Goal: Information Seeking & Learning: Learn about a topic

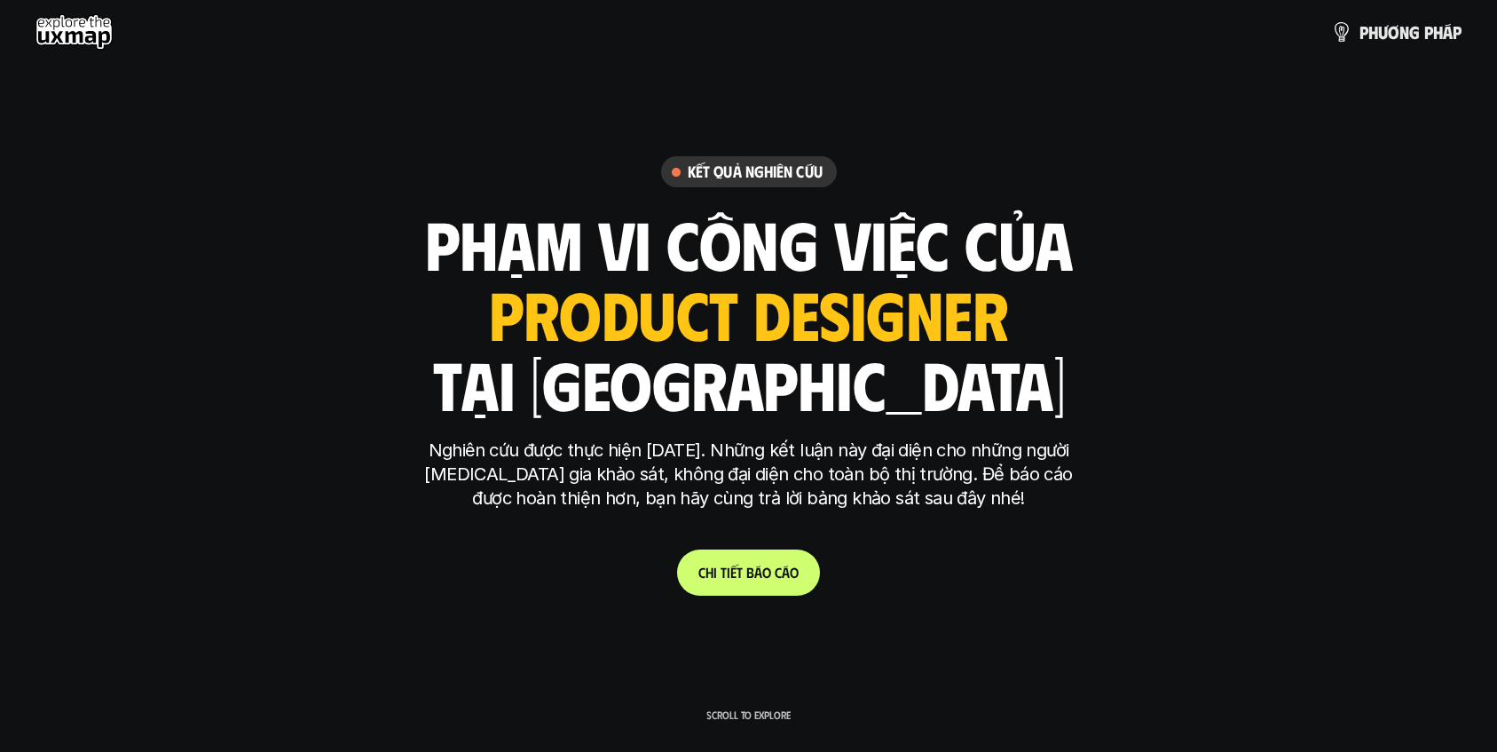
click at [779, 166] on h6 "Kết quả nghiên cứu" at bounding box center [755, 171] width 135 height 20
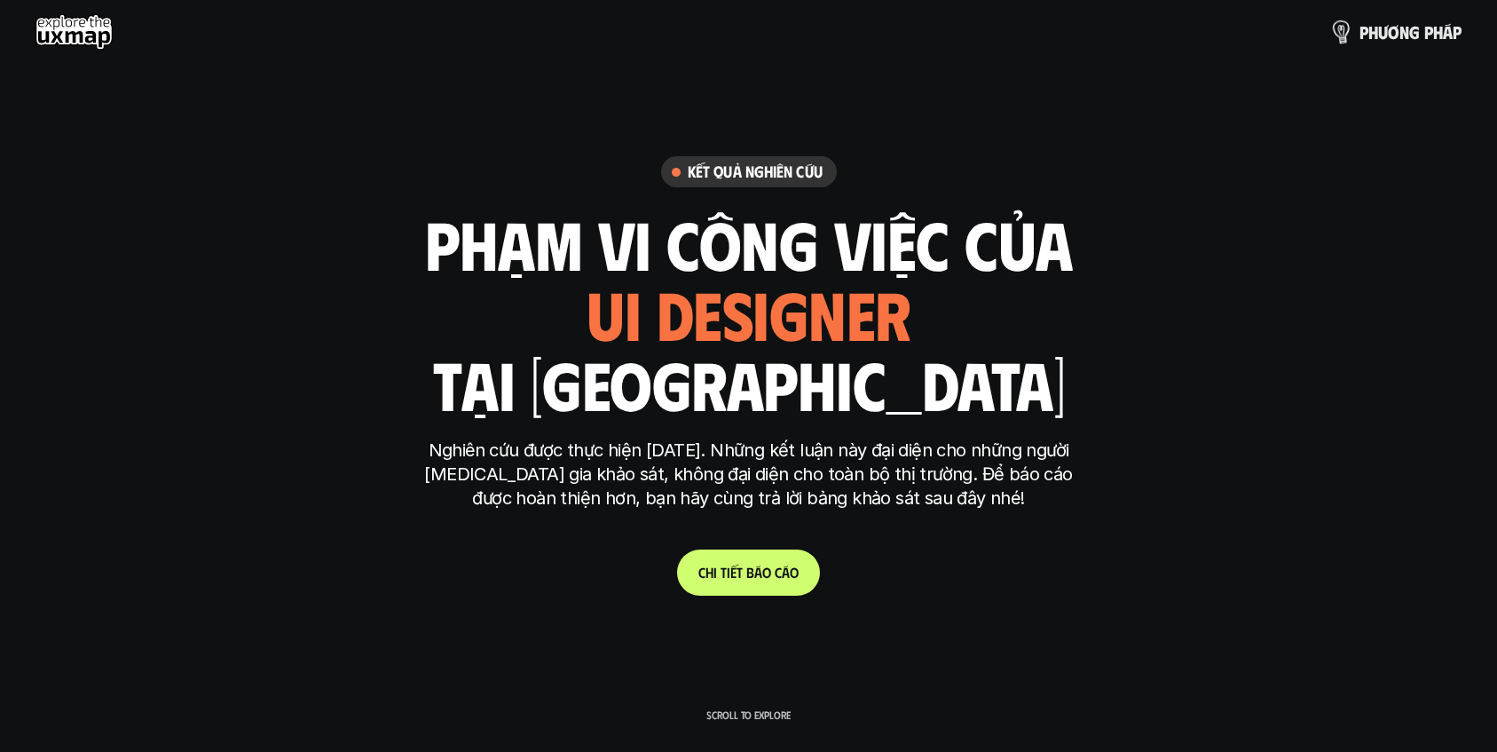
click at [1346, 29] on img at bounding box center [1341, 32] width 26 height 26
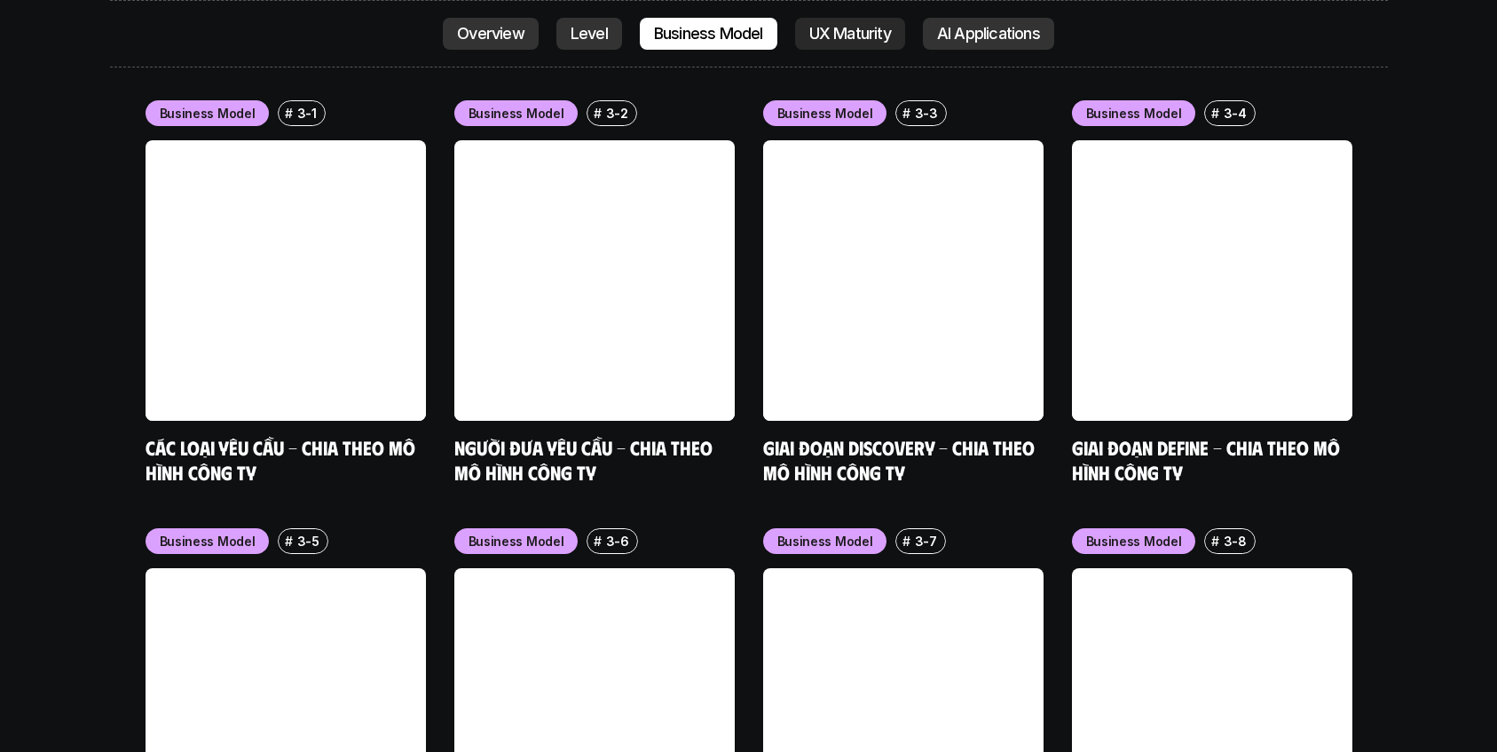
scroll to position [7336, 0]
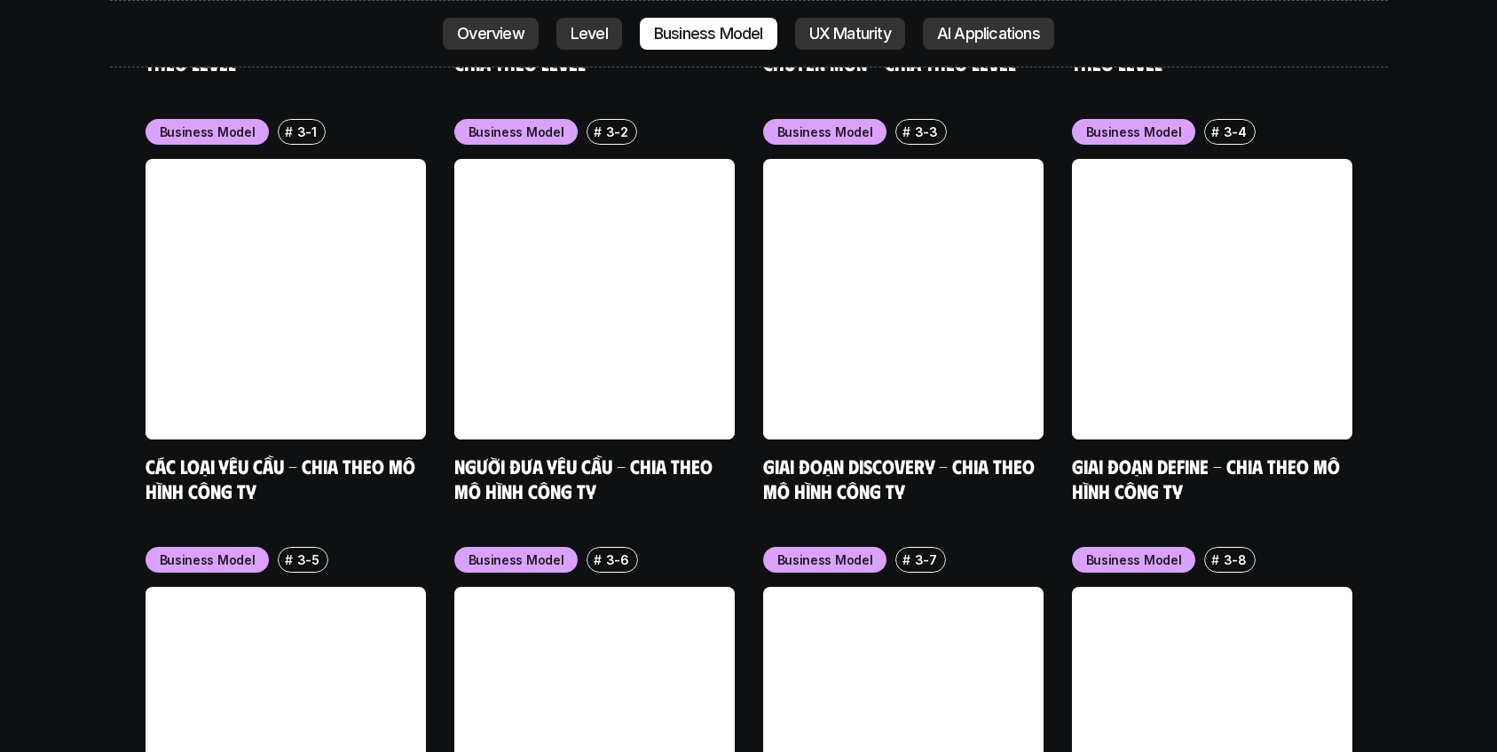
click at [620, 550] on p "3-6" at bounding box center [617, 559] width 23 height 19
click at [618, 550] on p "3-6" at bounding box center [617, 559] width 23 height 19
click at [613, 547] on div "# 3-6" at bounding box center [611, 560] width 51 height 26
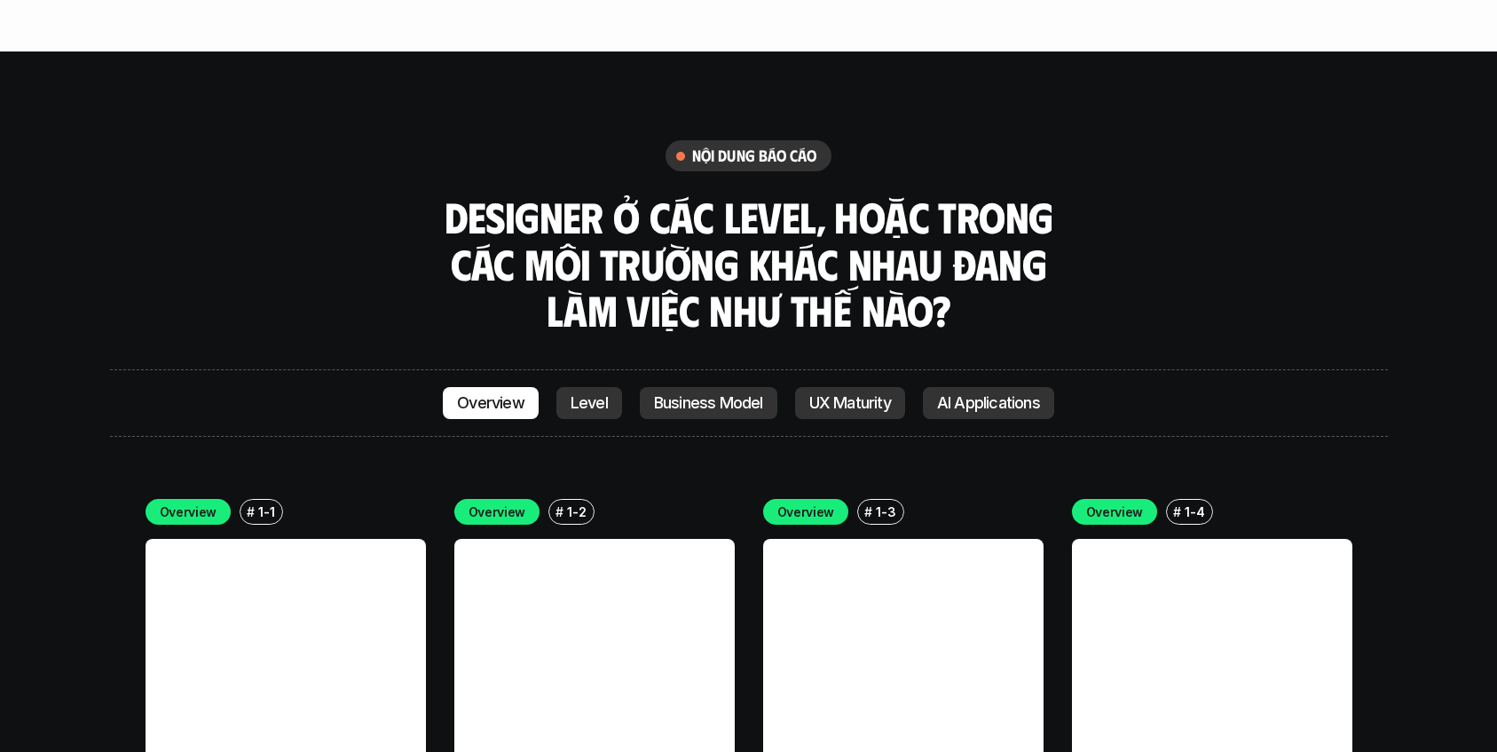
scroll to position [4794, 0]
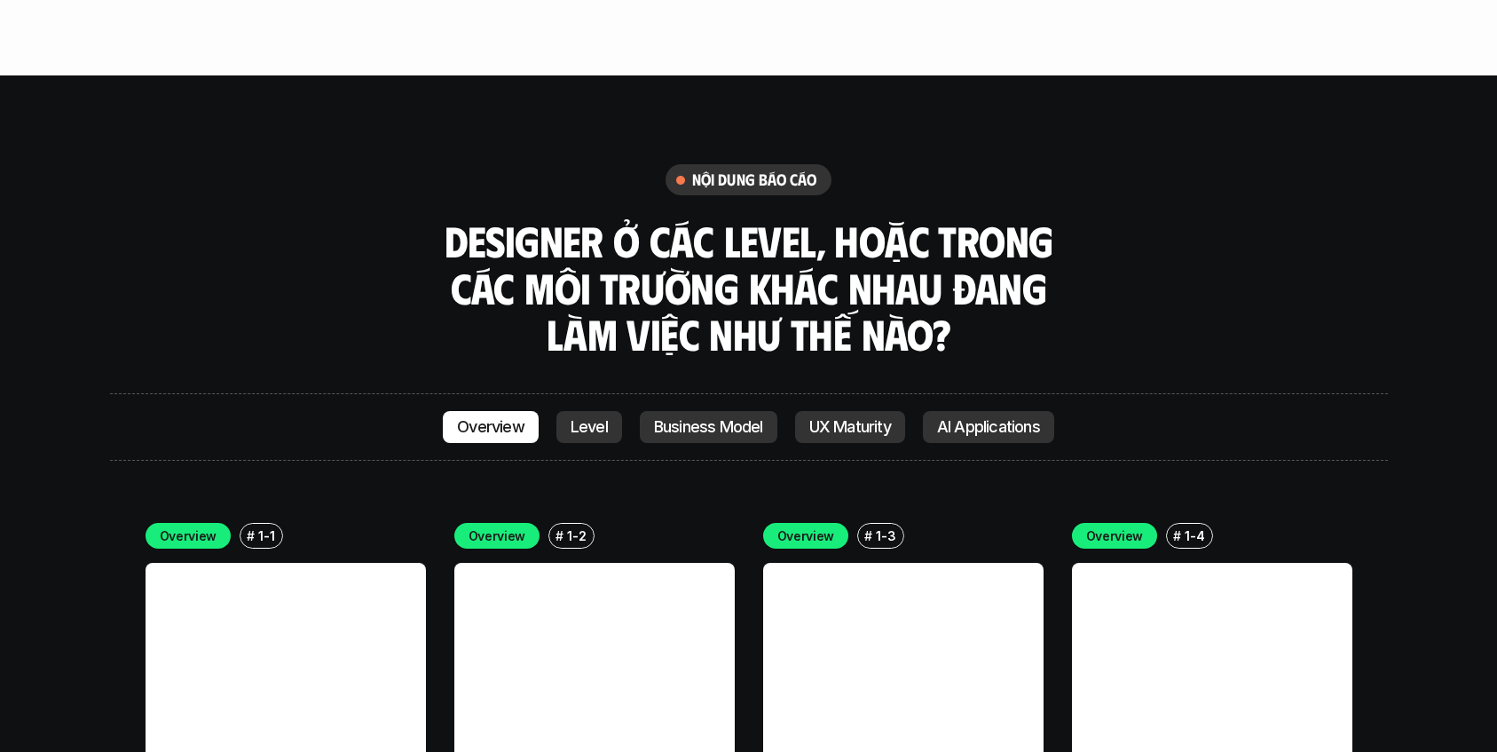
click at [595, 418] on p "Level" at bounding box center [589, 427] width 37 height 18
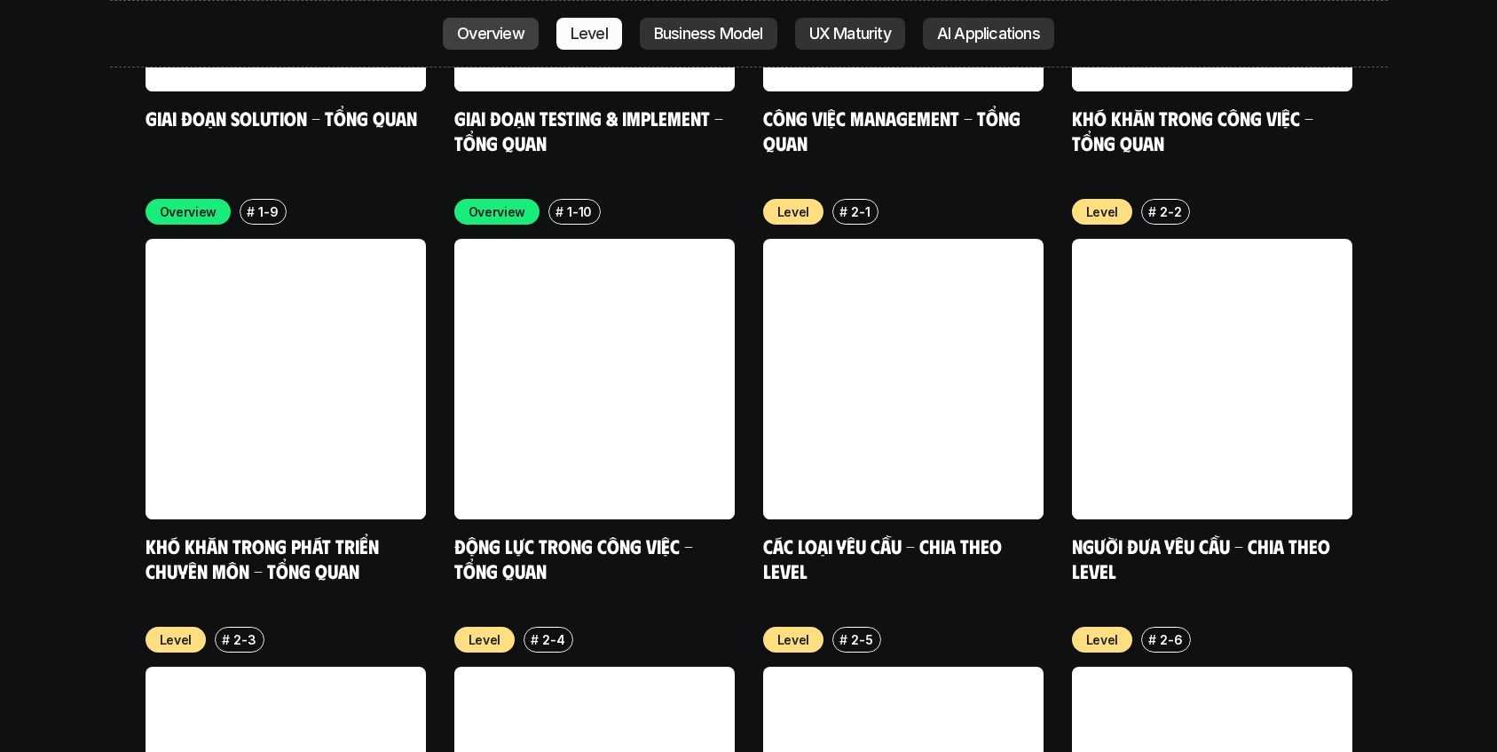
scroll to position [5985, 0]
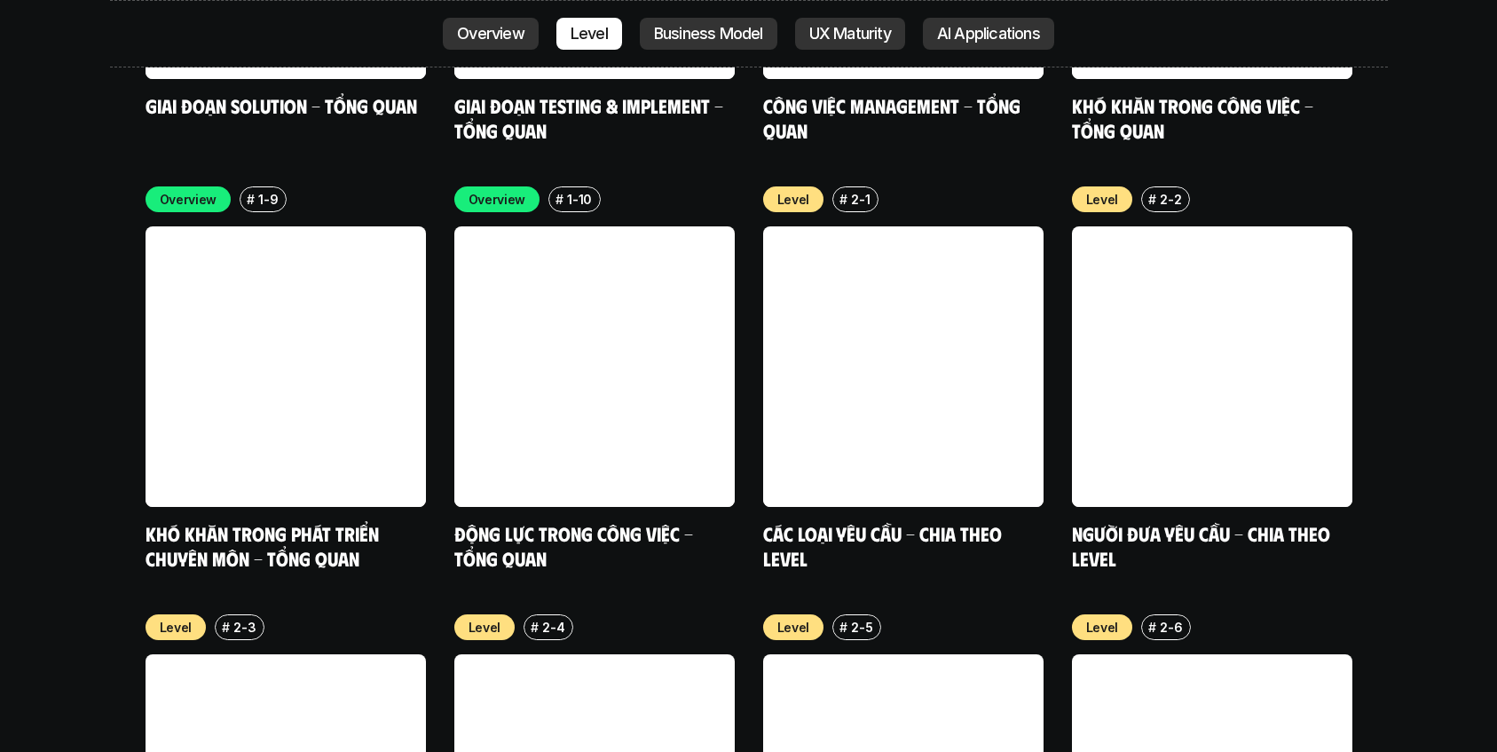
click at [730, 31] on p "Business Model" at bounding box center [708, 34] width 109 height 18
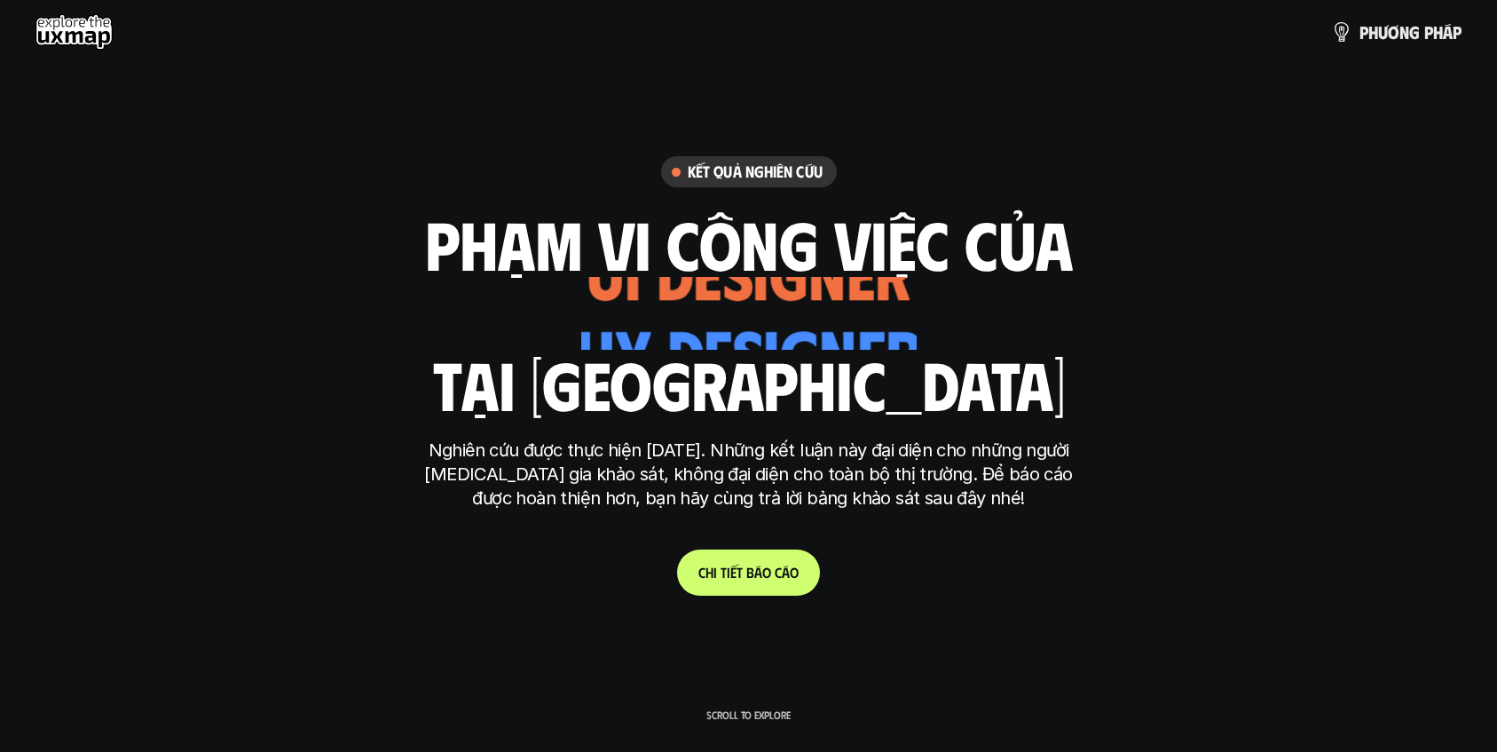
click at [91, 39] on use at bounding box center [73, 31] width 77 height 35
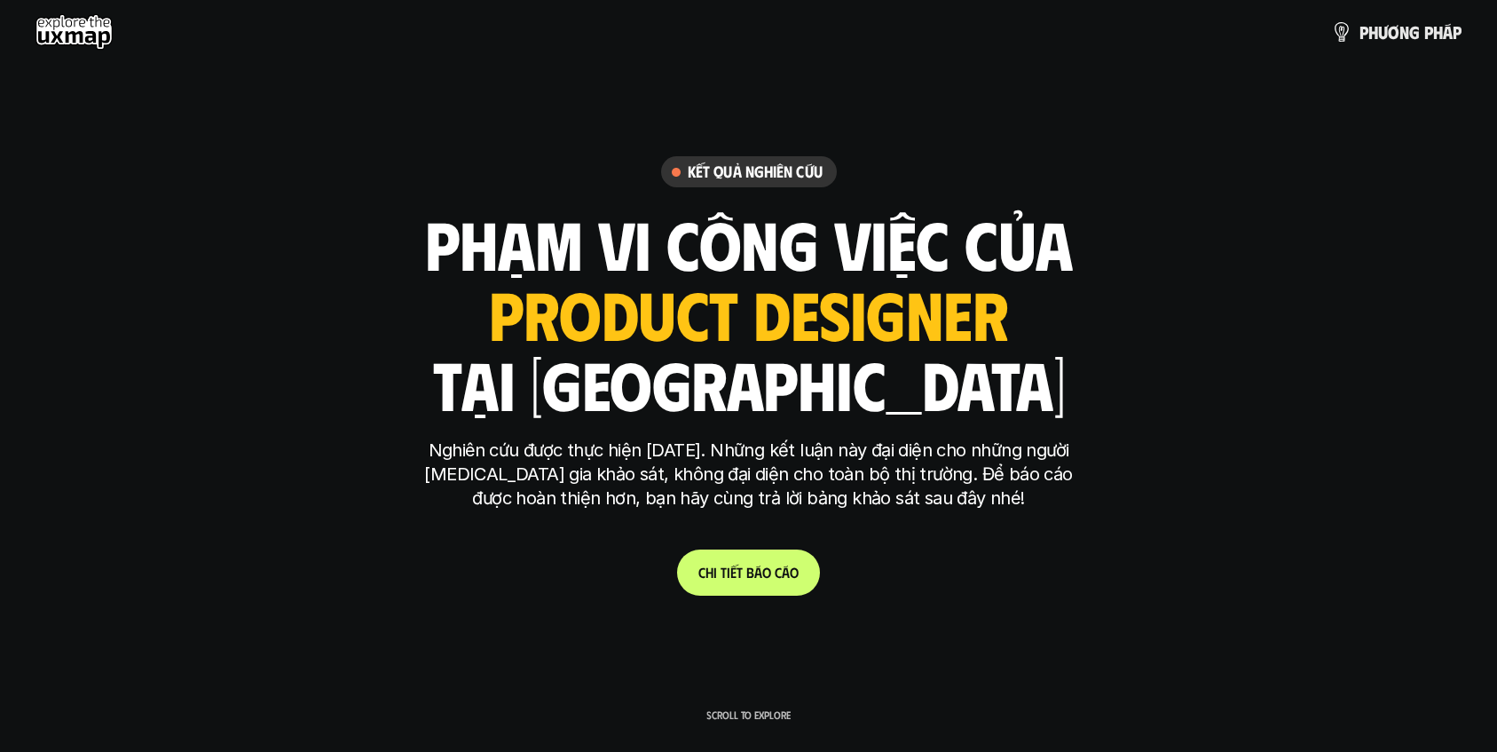
click at [727, 179] on h6 "Kết quả nghiên cứu" at bounding box center [755, 171] width 135 height 20
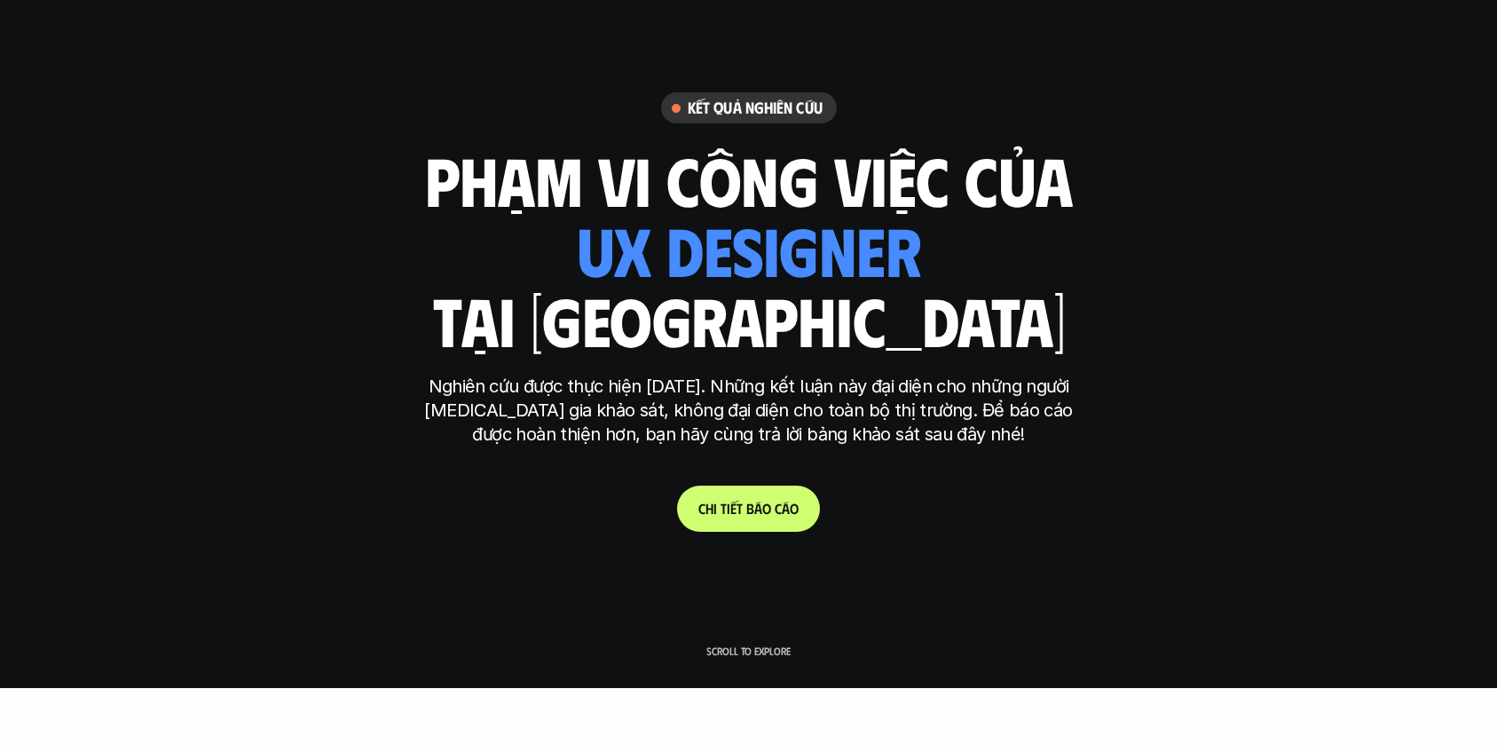
scroll to position [71, 0]
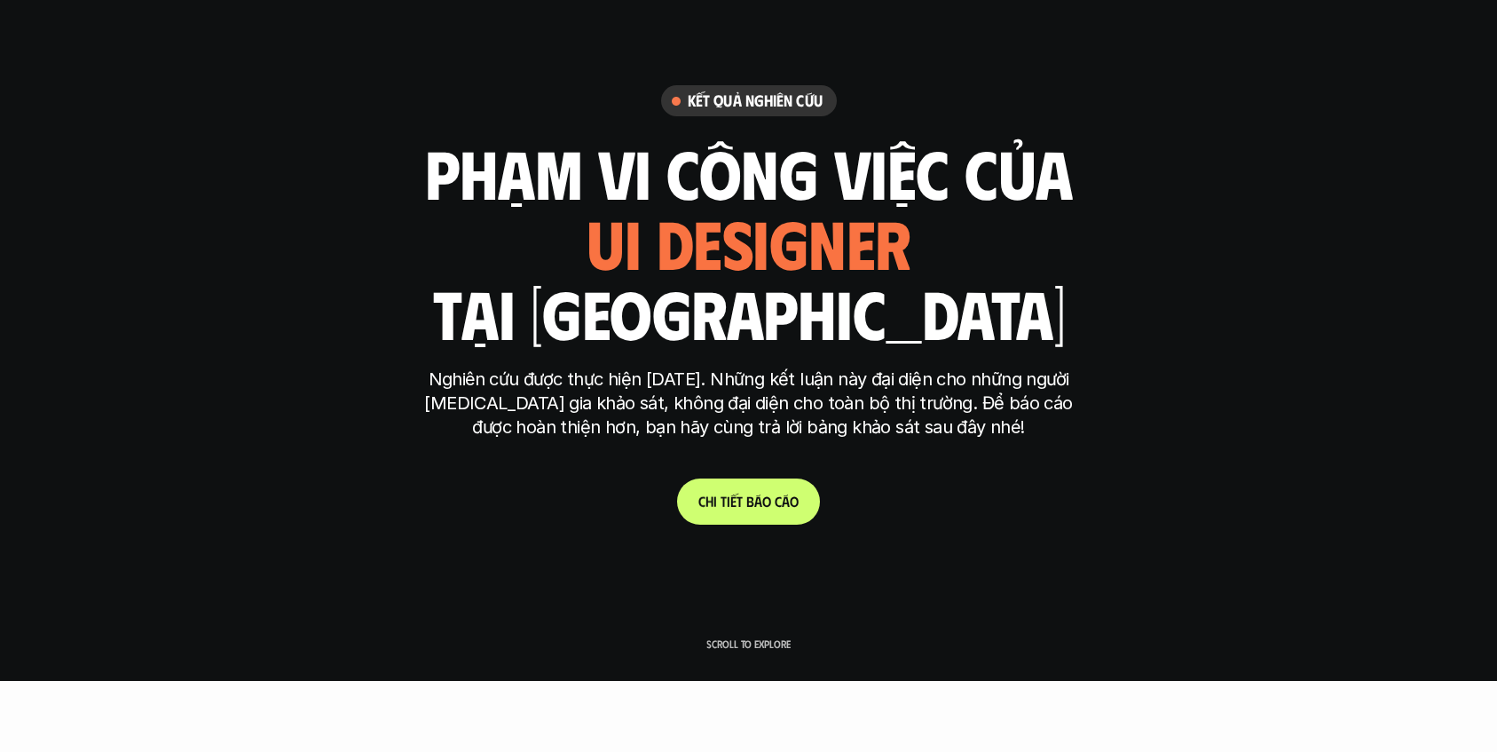
click at [742, 489] on link "C h i t i ế t b á o c á o" at bounding box center [748, 501] width 143 height 46
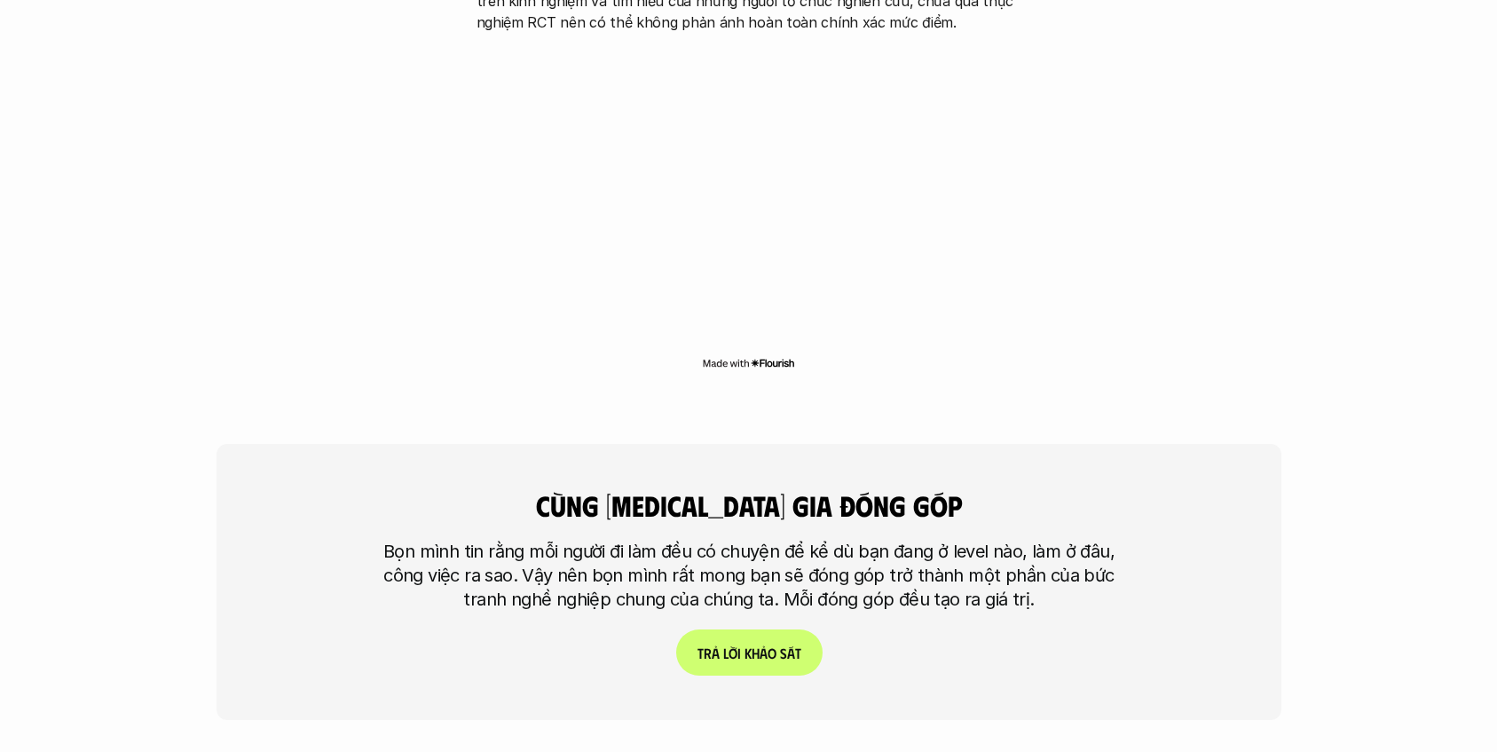
scroll to position [4130, 0]
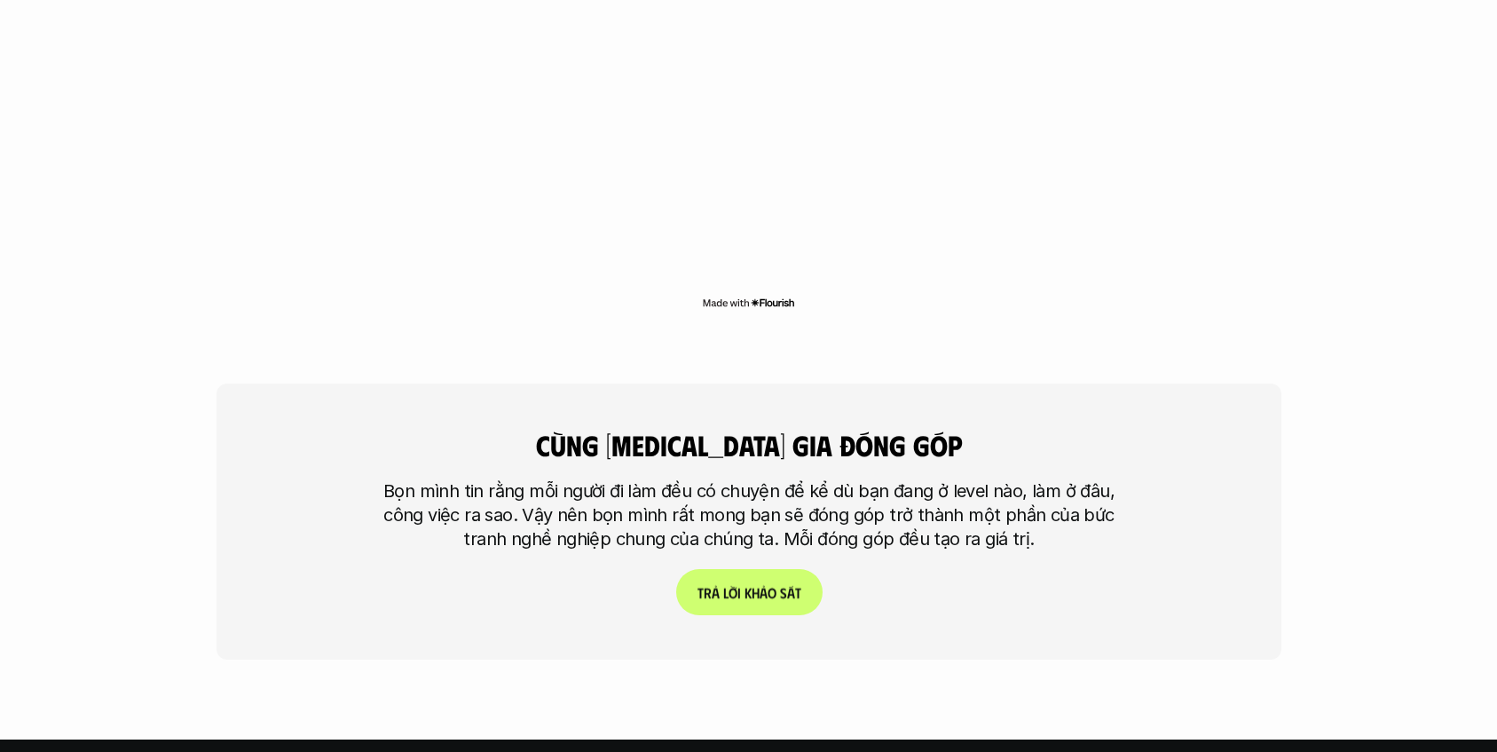
click at [773, 584] on p "T r ả l ờ i k h ả o s á t" at bounding box center [748, 592] width 104 height 17
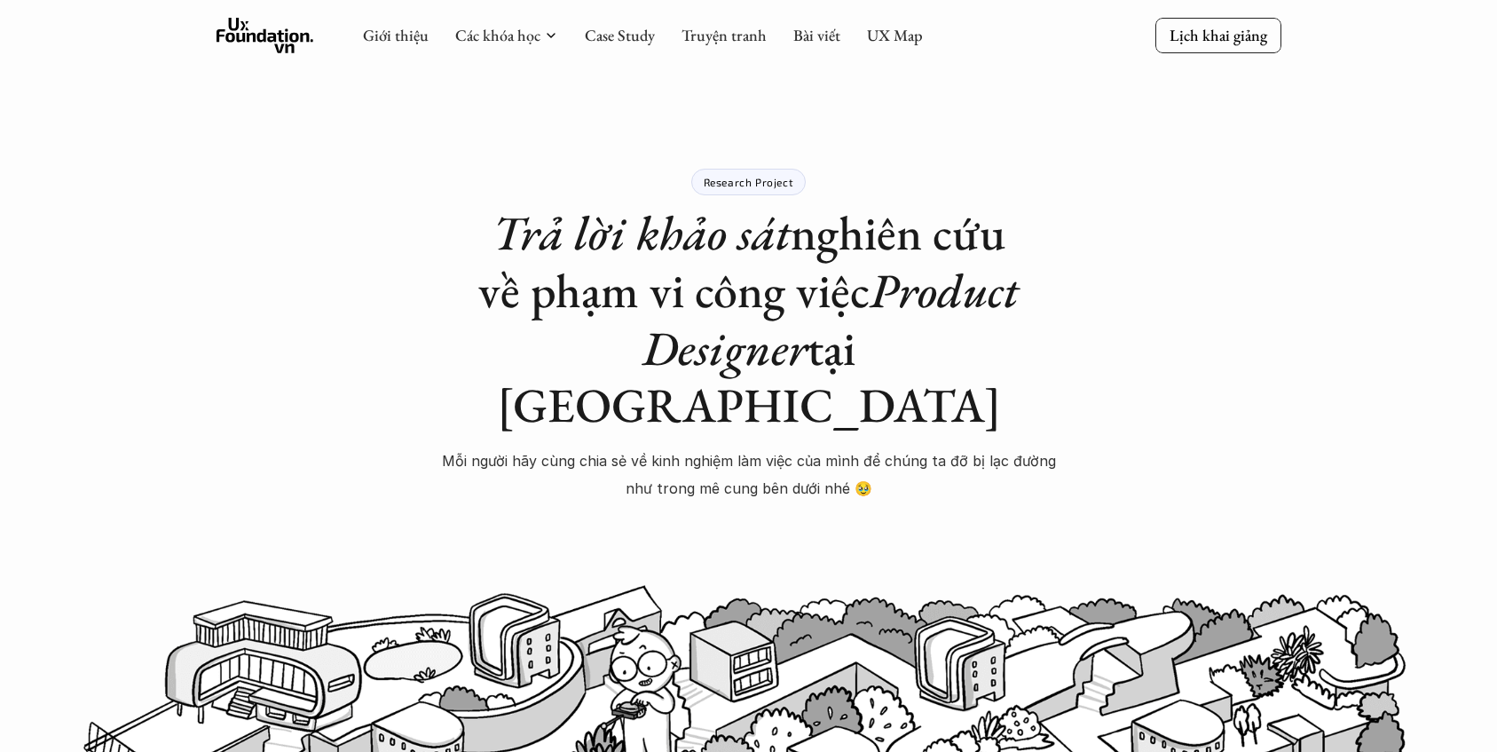
click at [759, 185] on p "Research Project" at bounding box center [749, 182] width 90 height 12
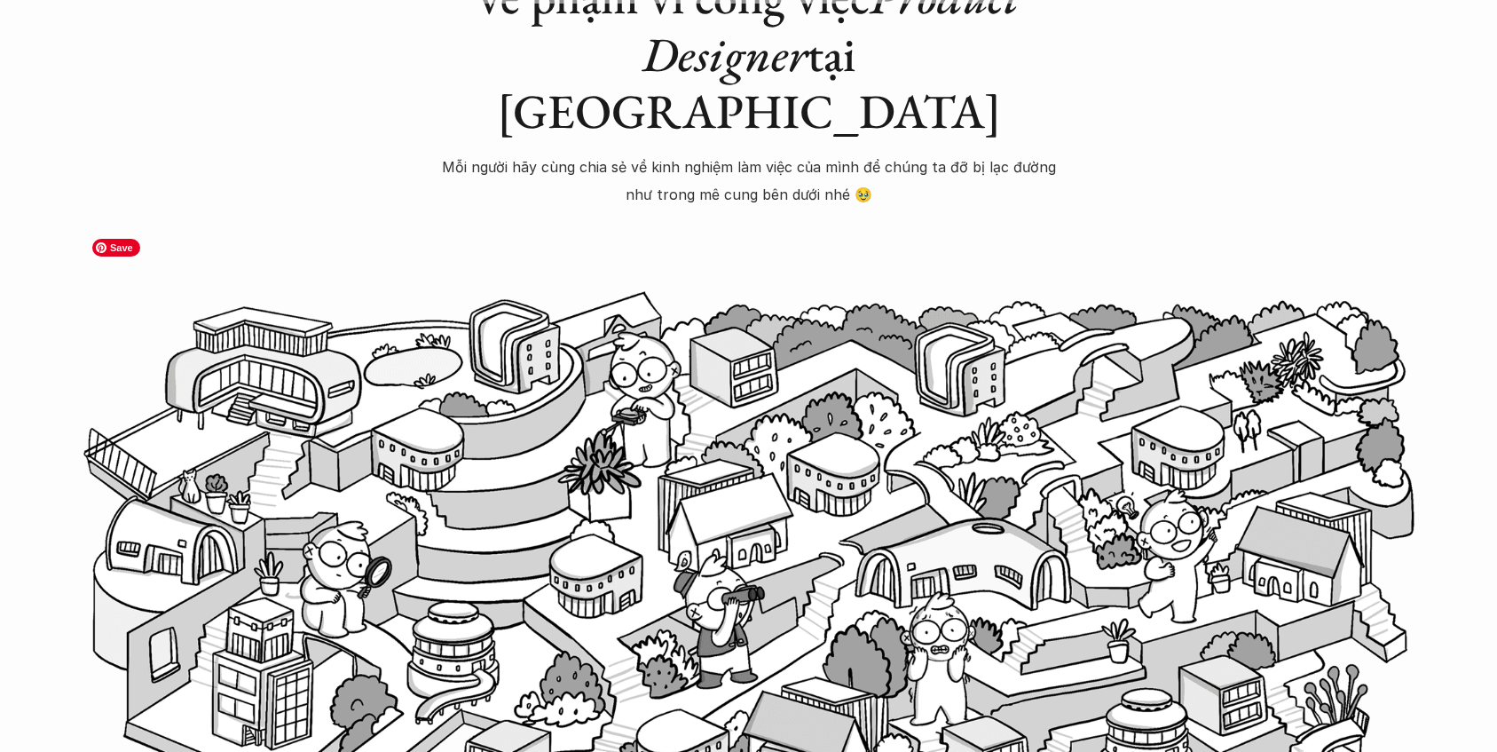
scroll to position [394, 0]
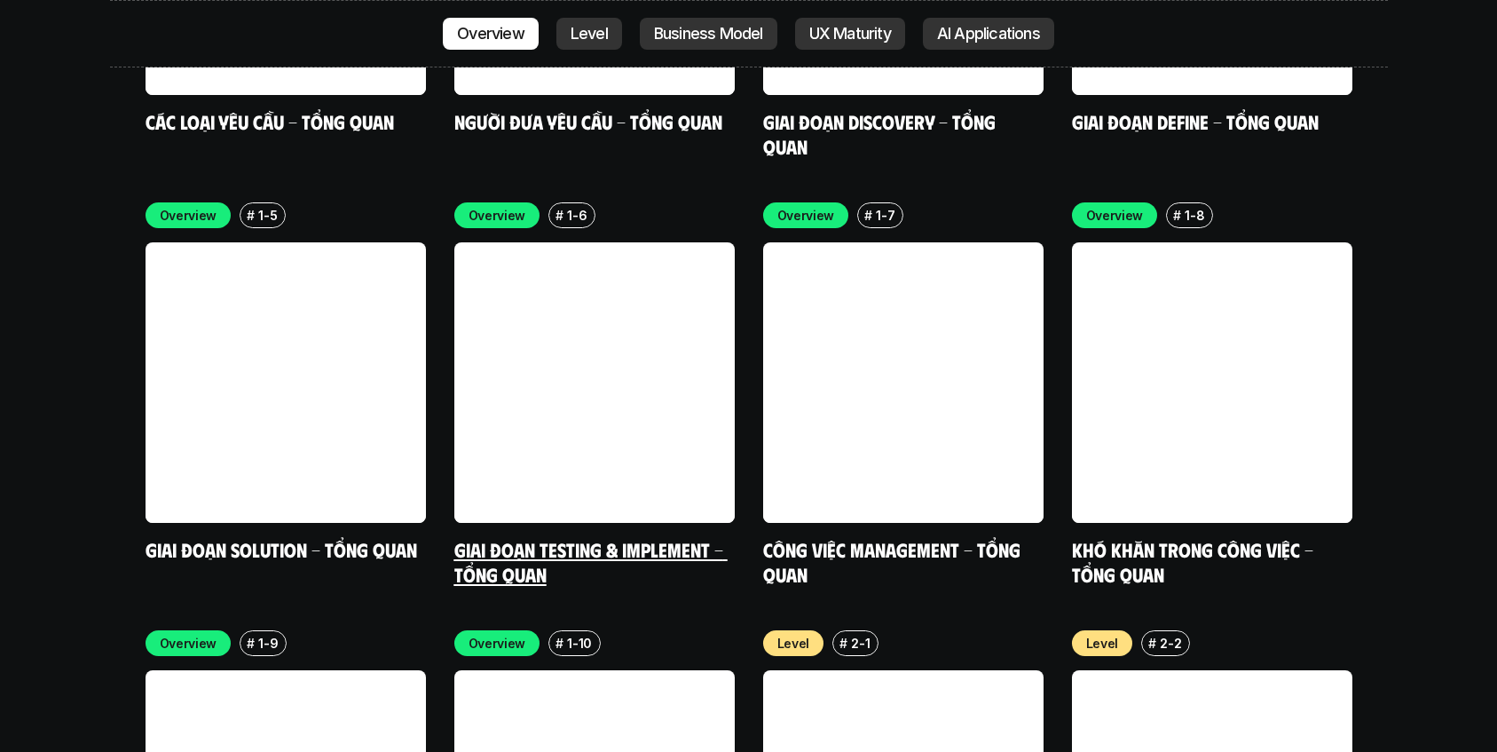
scroll to position [5544, 0]
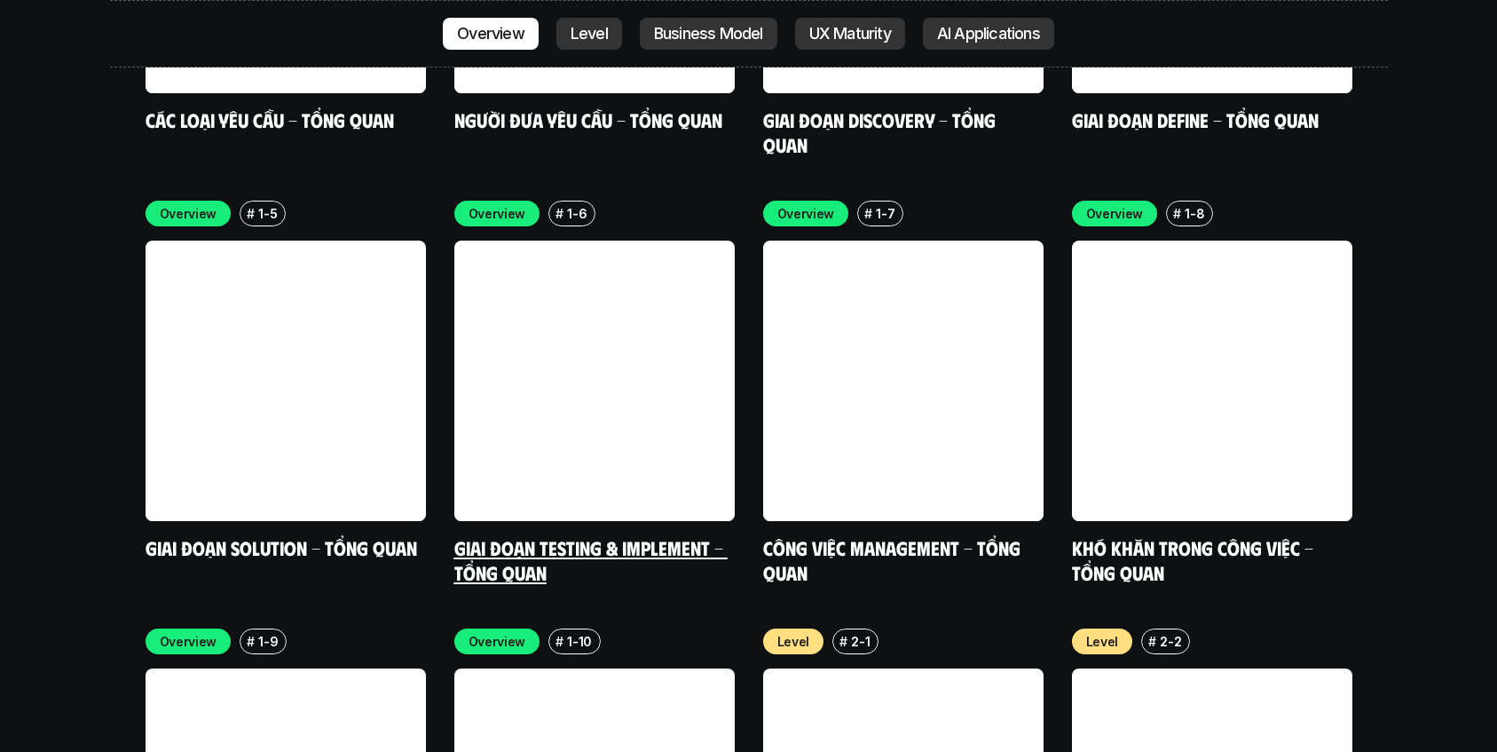
click at [516, 535] on link "Giai đoạn Testing & Implement - Tổng quan" at bounding box center [590, 559] width 273 height 49
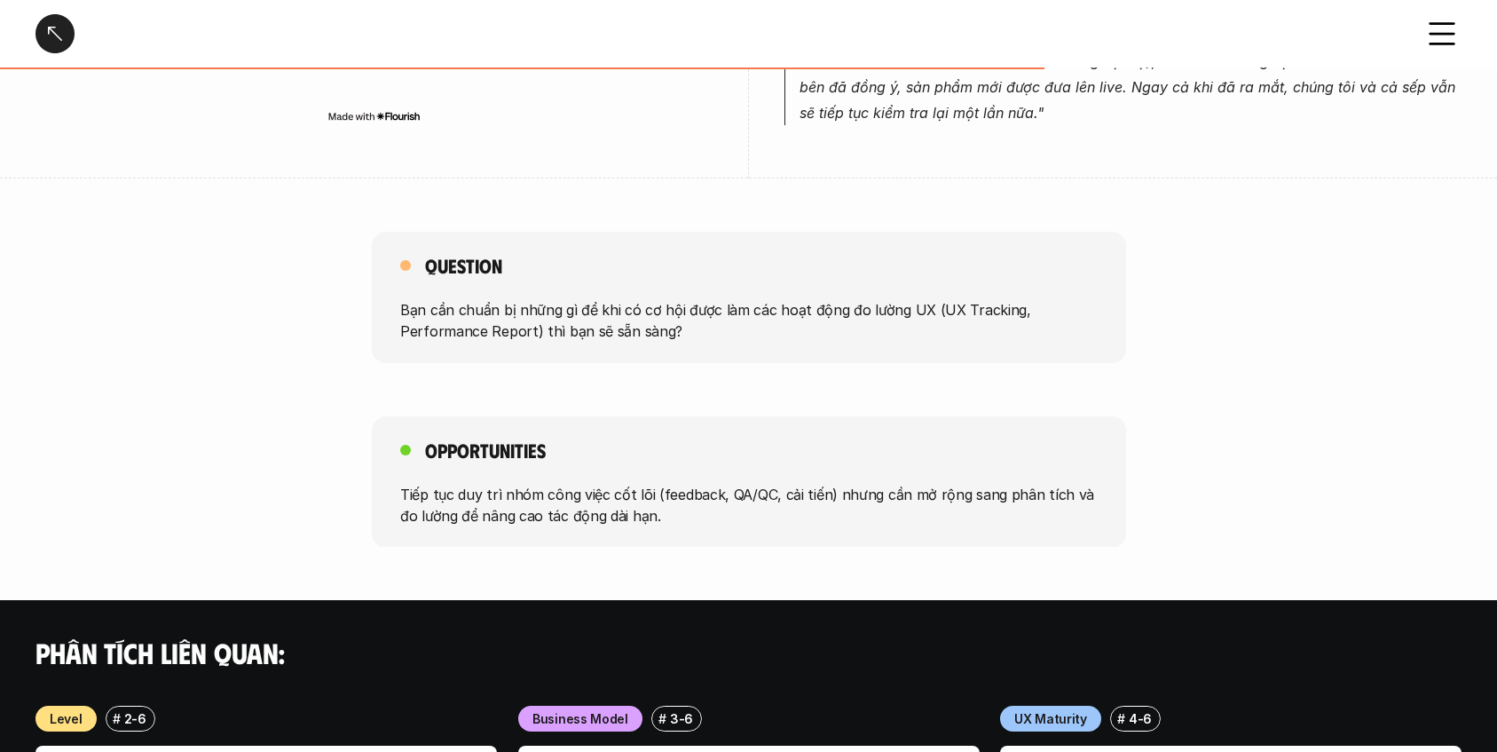
scroll to position [964, 0]
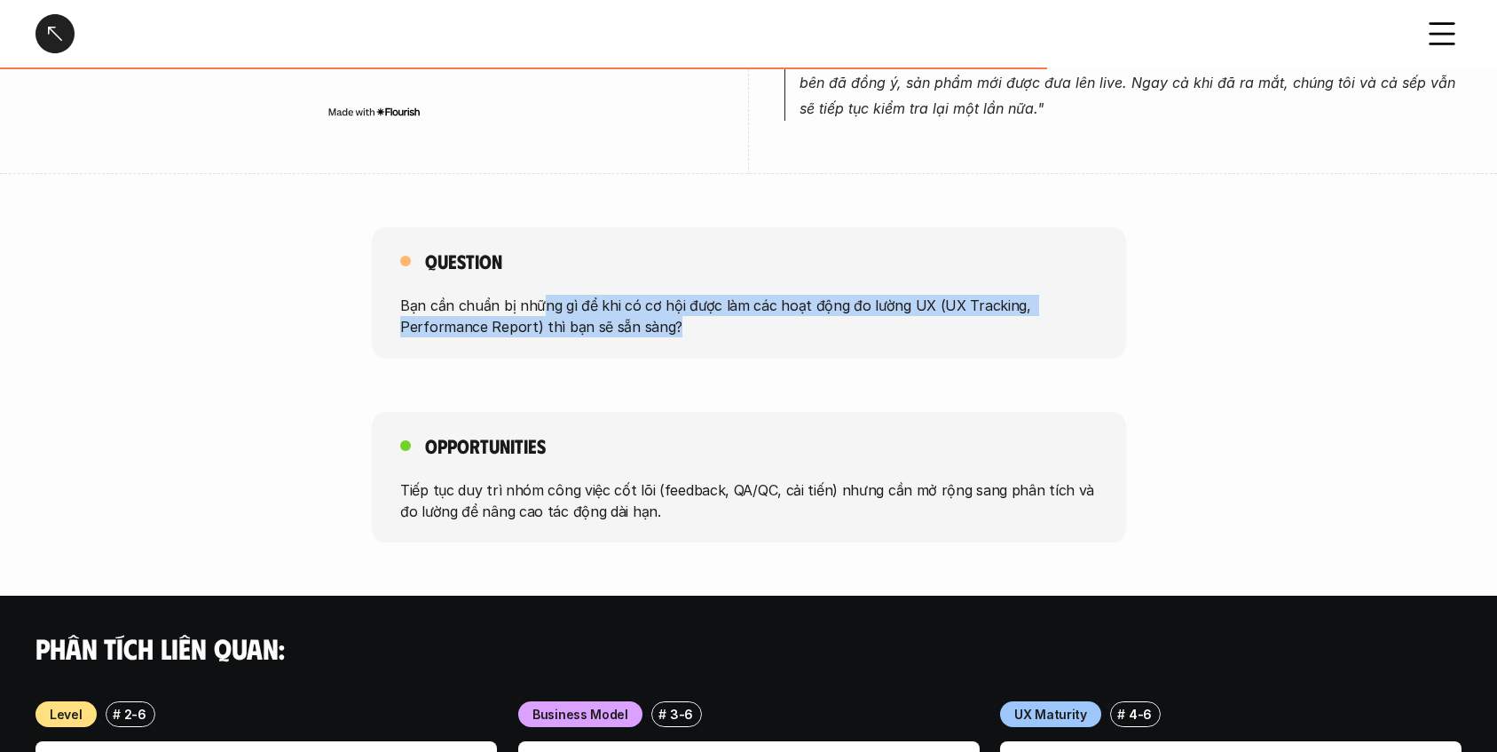
drag, startPoint x: 539, startPoint y: 266, endPoint x: 909, endPoint y: 281, distance: 370.3
click at [909, 295] on p "Bạn cần chuẩn bị những gì để khi có cơ hội được làm các hoạt động đo lường UX (…" at bounding box center [748, 316] width 697 height 43
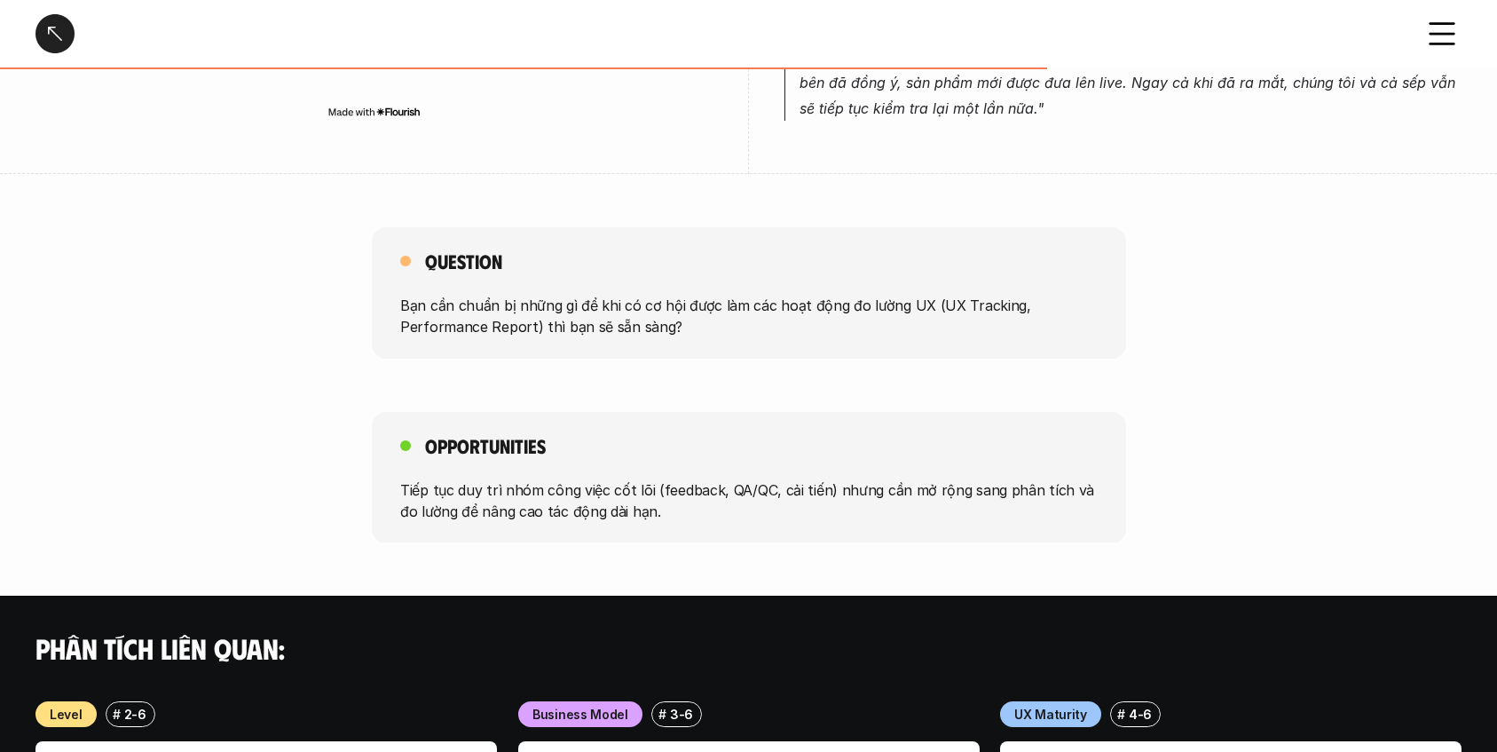
click at [665, 295] on p "Bạn cần chuẩn bị những gì để khi có cơ hội được làm các hoạt động đo lường UX (…" at bounding box center [748, 316] width 697 height 43
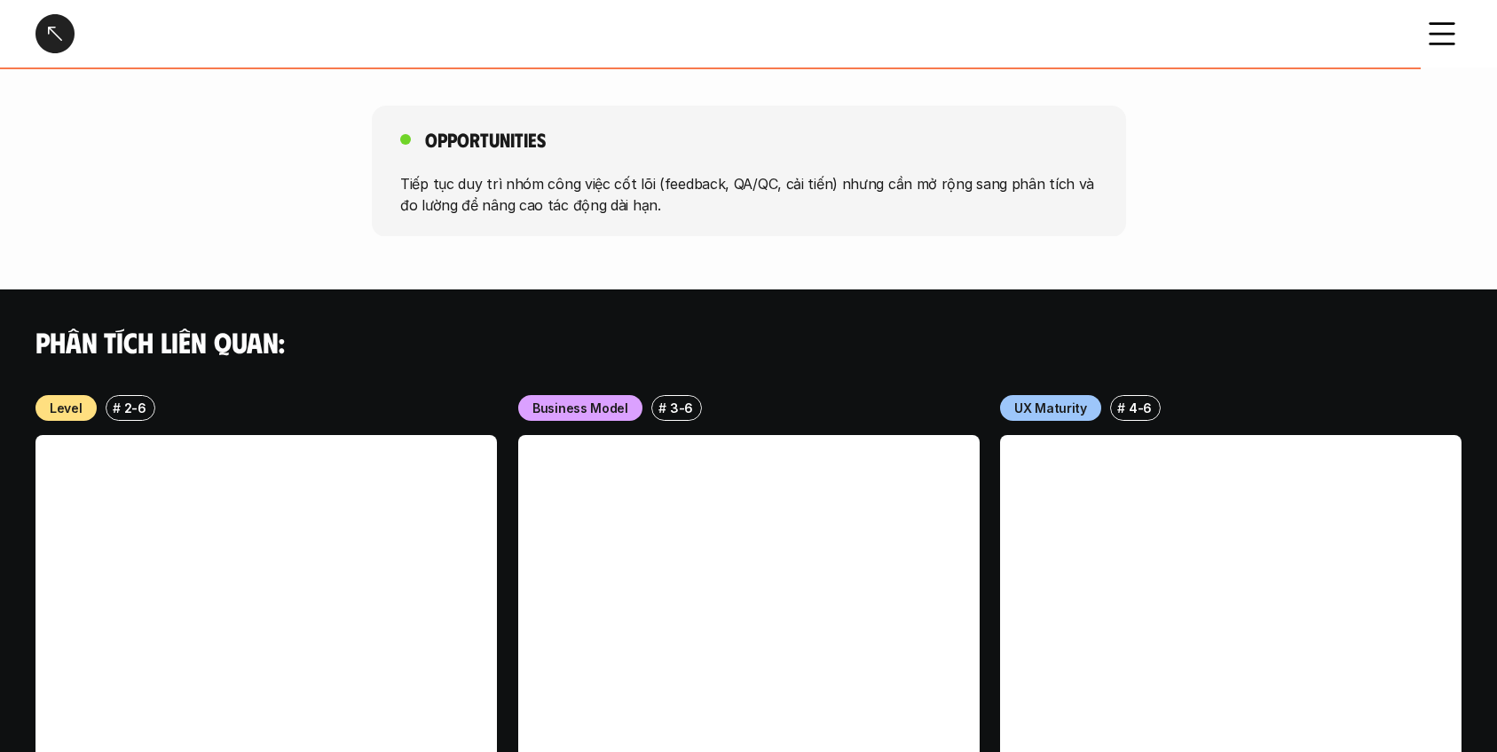
scroll to position [1268, 0]
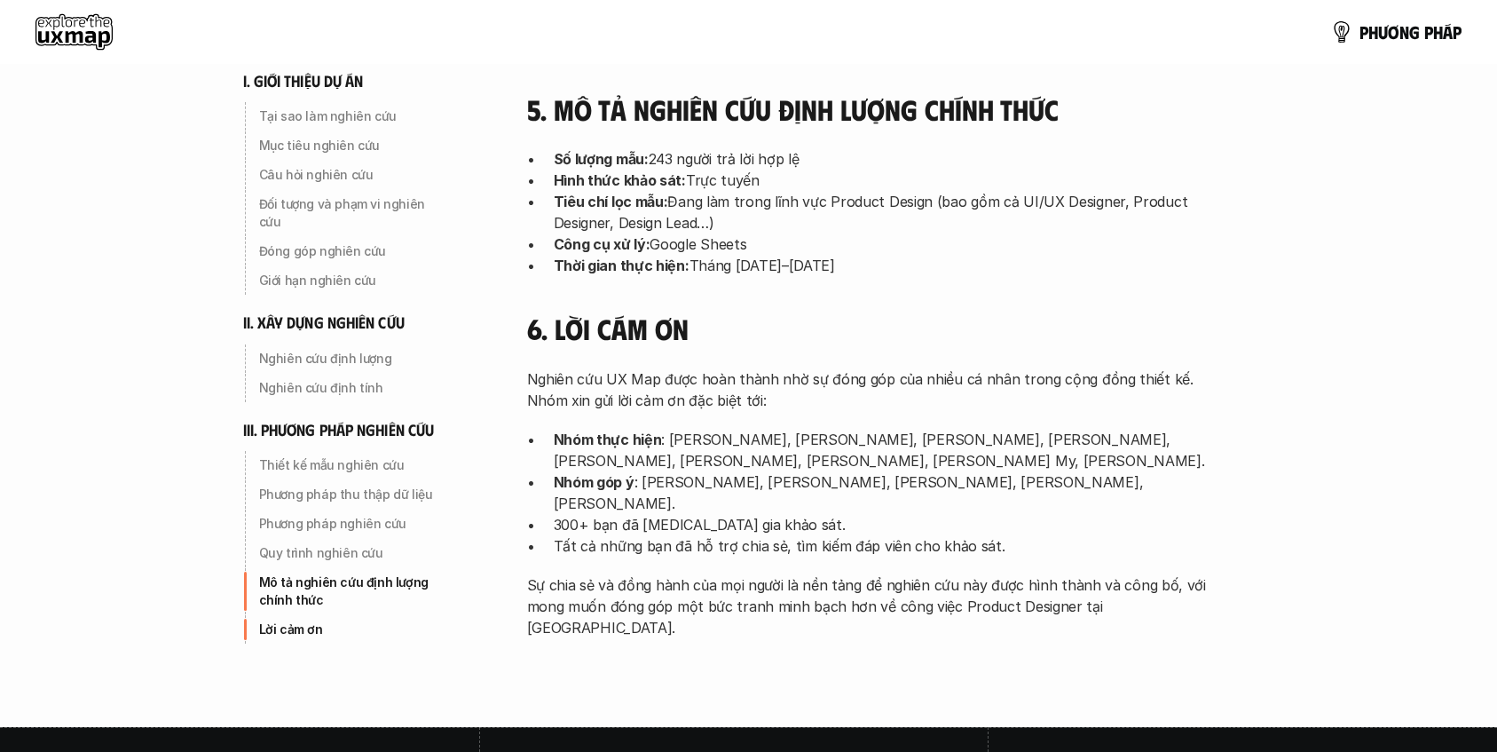
scroll to position [5639, 0]
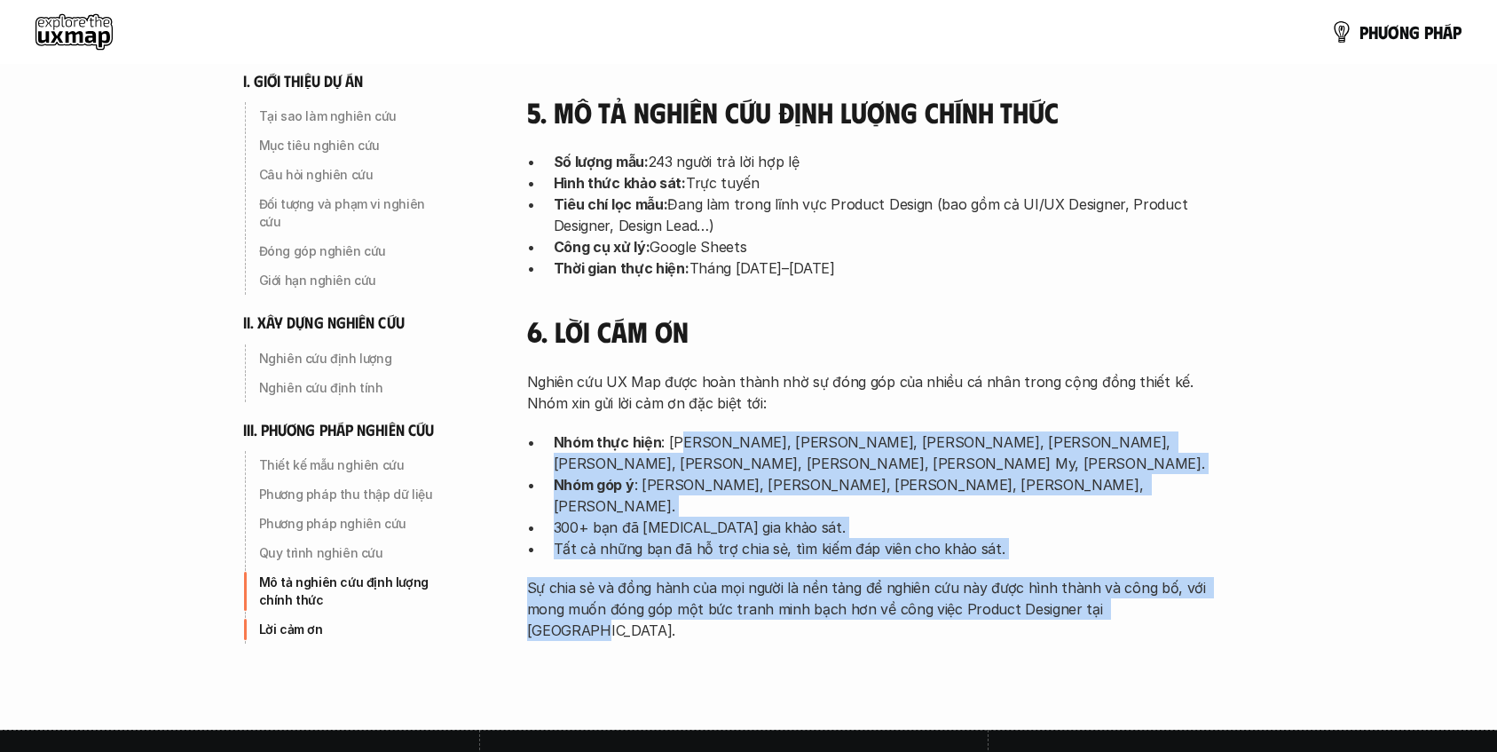
drag, startPoint x: 684, startPoint y: 286, endPoint x: 1027, endPoint y: 460, distance: 385.3
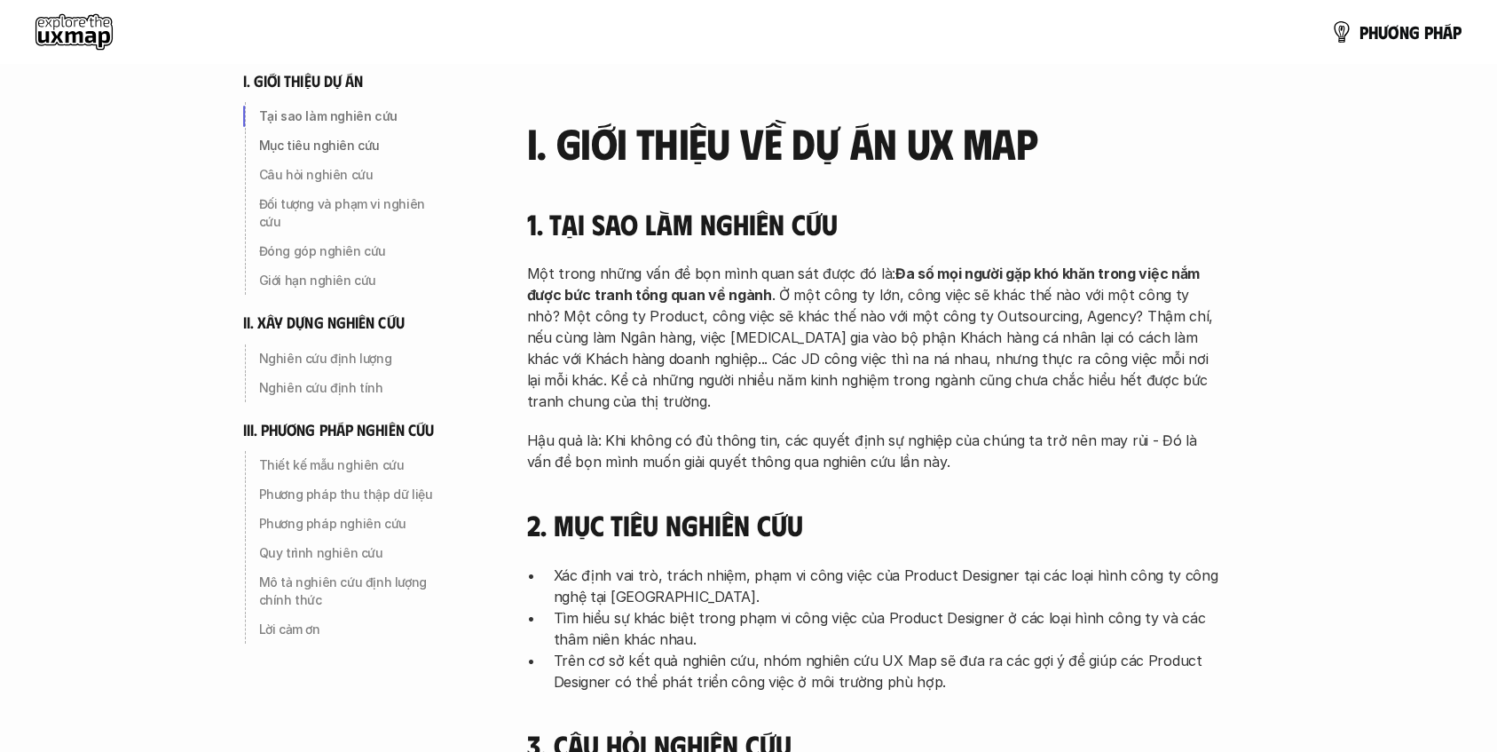
scroll to position [0, 0]
